Goal: Task Accomplishment & Management: Use online tool/utility

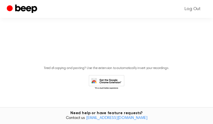
scroll to position [113, 0]
click at [109, 17] on span "button" at bounding box center [106, 8] width 17 height 17
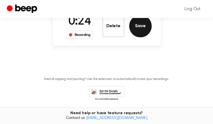
click at [134, 37] on button "Save" at bounding box center [140, 26] width 23 height 23
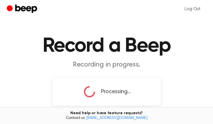
scroll to position [84, 0]
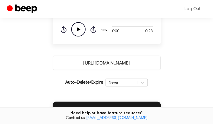
drag, startPoint x: 136, startPoint y: 73, endPoint x: 76, endPoint y: 74, distance: 60.5
click at [76, 70] on input "https://beep.audio/icOhZhd" at bounding box center [107, 63] width 108 height 15
click at [78, 37] on icon "Play Audio" at bounding box center [78, 29] width 14 height 14
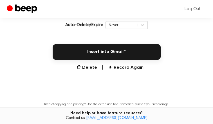
scroll to position [140, 0]
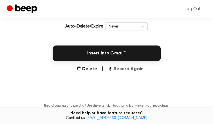
click at [123, 73] on button "Record Again" at bounding box center [125, 69] width 35 height 7
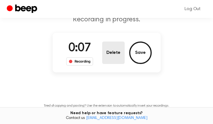
click at [118, 64] on button "Delete" at bounding box center [113, 53] width 23 height 23
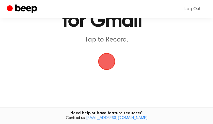
scroll to position [86, 0]
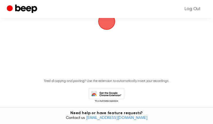
click at [110, 30] on span "button" at bounding box center [106, 21] width 17 height 17
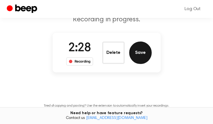
click at [141, 62] on button "Save" at bounding box center [140, 53] width 23 height 23
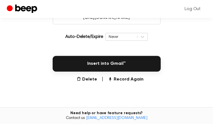
scroll to position [140, 0]
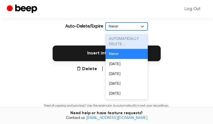
click at [113, 29] on div "Never" at bounding box center [122, 26] width 26 height 5
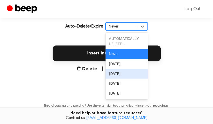
click at [121, 79] on div "In 1 Week" at bounding box center [126, 74] width 42 height 10
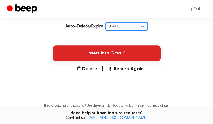
click at [105, 61] on button "Insert into Gmail™" at bounding box center [107, 54] width 108 height 16
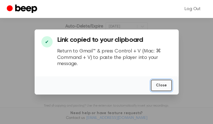
click at [158, 86] on button "Close" at bounding box center [161, 86] width 21 height 12
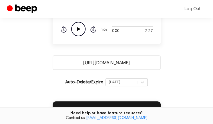
scroll to position [84, 0]
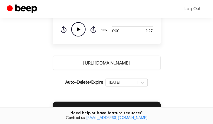
click at [77, 37] on icon "Play Audio" at bounding box center [78, 29] width 14 height 14
drag, startPoint x: 141, startPoint y: 73, endPoint x: 73, endPoint y: 72, distance: 67.5
click at [73, 70] on input "https://beep.audio/NVFub0O" at bounding box center [107, 63] width 108 height 15
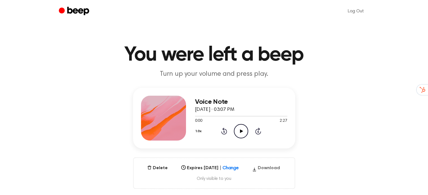
click at [256, 168] on icon "button" at bounding box center [254, 170] width 3 height 4
click at [212, 99] on h3 "Voice Note" at bounding box center [241, 102] width 92 height 8
click at [242, 134] on icon "Play Audio" at bounding box center [241, 131] width 14 height 14
